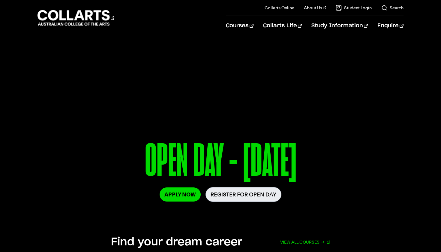
click at [244, 196] on link "Register for Open Day" at bounding box center [243, 194] width 76 height 15
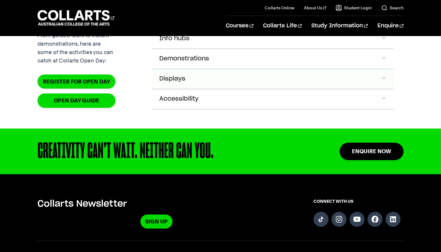
scroll to position [657, 0]
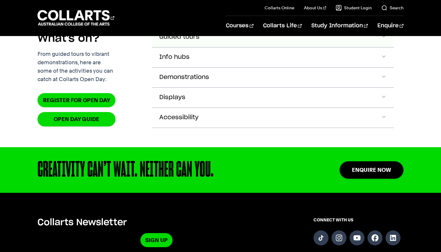
click at [199, 47] on button "Guided tours" at bounding box center [273, 37] width 242 height 20
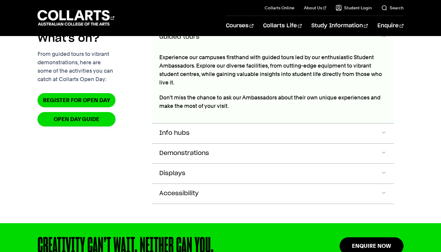
scroll to position [653, 0]
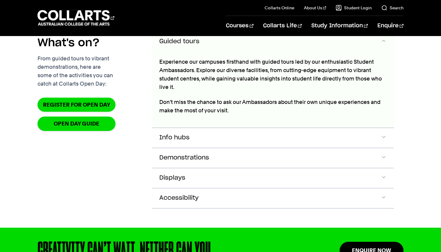
click at [210, 52] on button "Guided tours" at bounding box center [273, 42] width 242 height 20
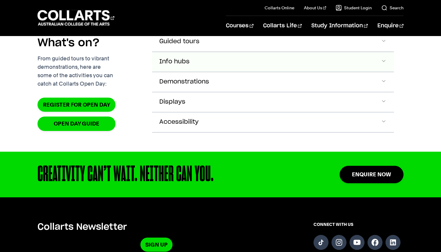
click at [208, 52] on button "Info hubs" at bounding box center [273, 42] width 242 height 20
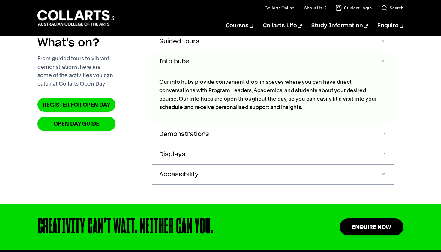
scroll to position [673, 0]
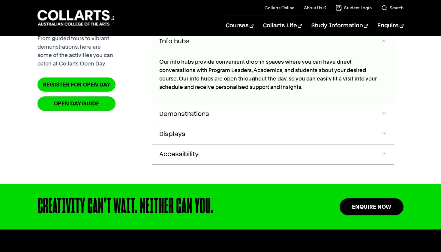
click at [214, 52] on button "Info hubs" at bounding box center [273, 42] width 242 height 20
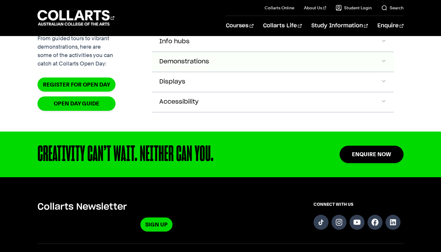
click at [214, 31] on button "Demonstrations" at bounding box center [273, 22] width 242 height 20
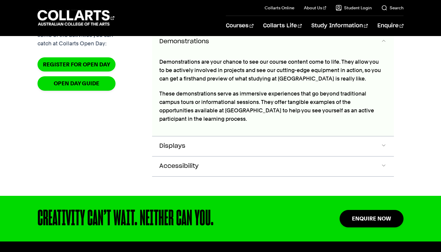
click at [216, 52] on button "Demonstrations" at bounding box center [273, 42] width 242 height 20
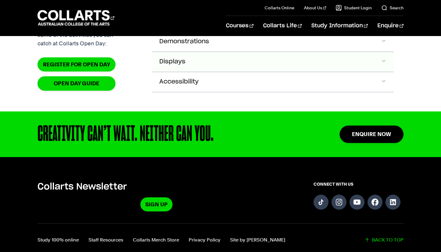
click at [214, 11] on button "Displays" at bounding box center [273, 2] width 242 height 20
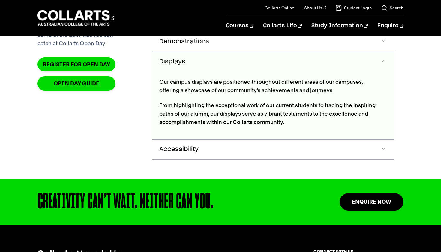
scroll to position [713, 0]
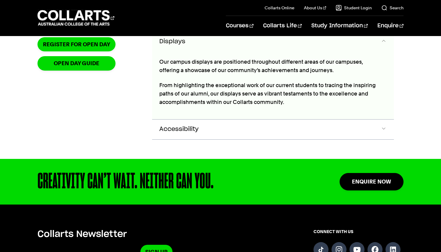
click at [216, 75] on div "Our campus displays are positioned throughout different areas of our campuses, …" at bounding box center [270, 85] width 237 height 67
click at [218, 52] on button "Displays" at bounding box center [273, 42] width 242 height 20
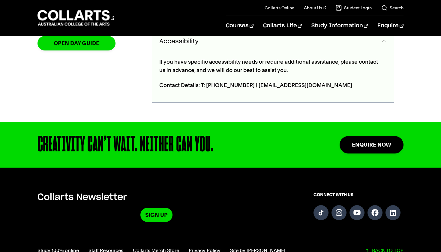
click at [219, 52] on button "Accessibility" at bounding box center [273, 42] width 242 height 20
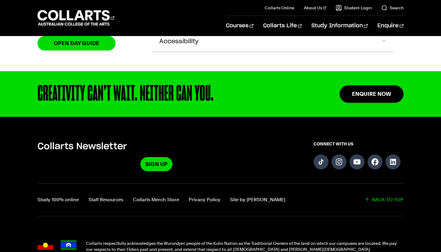
scroll to position [680, 0]
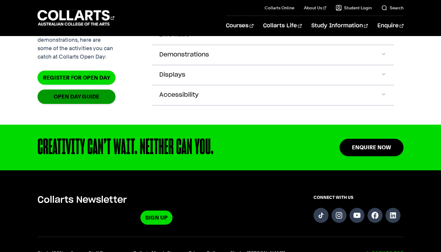
click at [89, 103] on link "OPEN DAY GUIDE" at bounding box center [76, 96] width 78 height 14
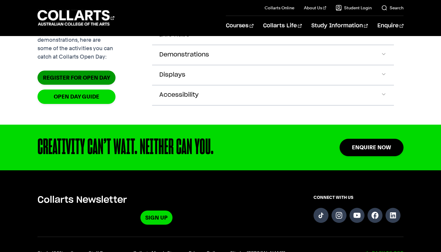
click at [94, 85] on link "Register for Open Day" at bounding box center [76, 77] width 78 height 14
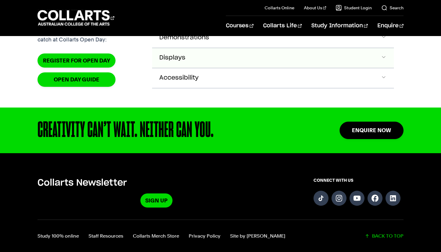
scroll to position [694, 0]
